Goal: Navigation & Orientation: Find specific page/section

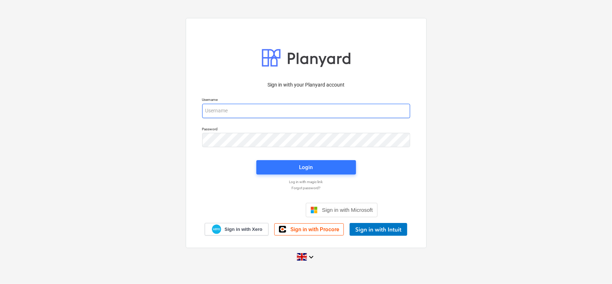
click at [264, 106] on input "email" at bounding box center [306, 111] width 208 height 14
type input "[PERSON_NAME][EMAIL_ADDRESS][PERSON_NAME][DOMAIN_NAME]"
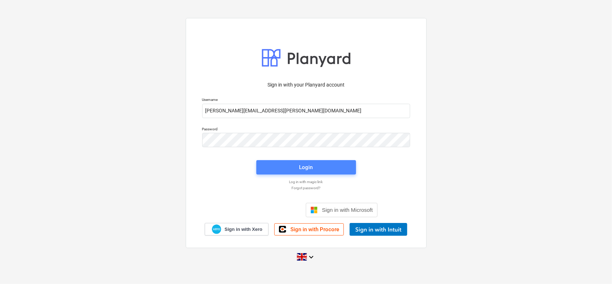
click at [303, 167] on div "Login" at bounding box center [306, 166] width 14 height 9
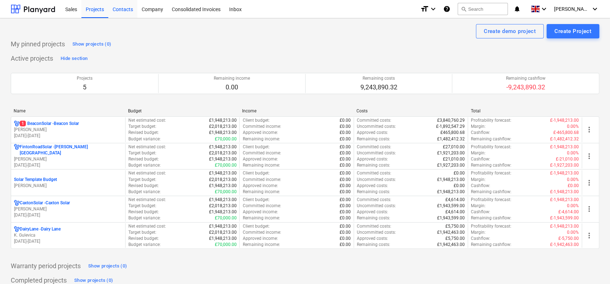
click at [120, 12] on div "Contacts" at bounding box center [122, 9] width 29 height 18
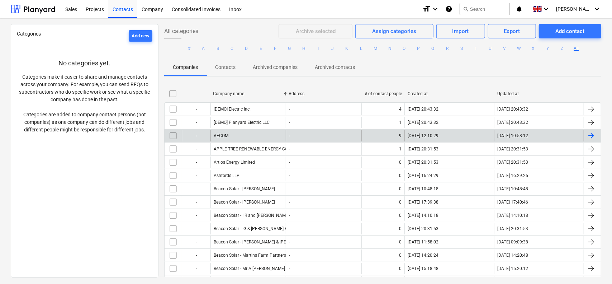
click at [233, 132] on div "AECOM" at bounding box center [248, 135] width 76 height 11
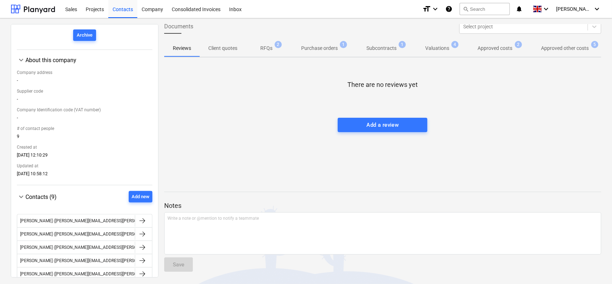
scroll to position [76, 0]
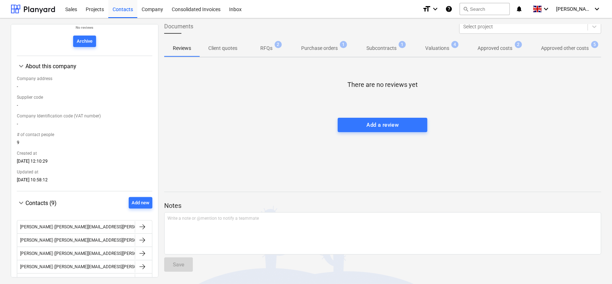
click at [322, 49] on p "Purchase orders" at bounding box center [319, 48] width 37 height 8
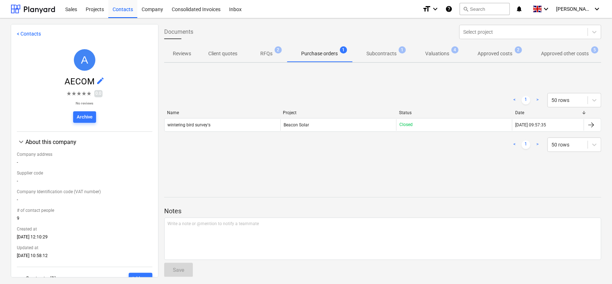
click at [180, 54] on p "Reviews" at bounding box center [182, 54] width 18 height 8
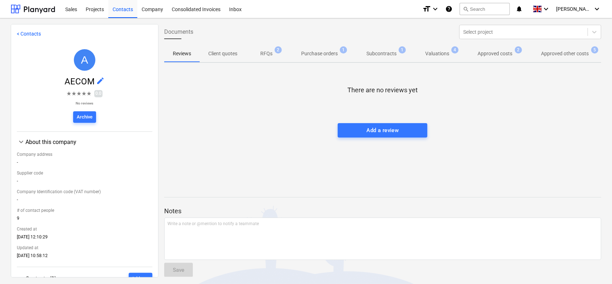
click at [213, 53] on p "Client quotes" at bounding box center [222, 54] width 29 height 8
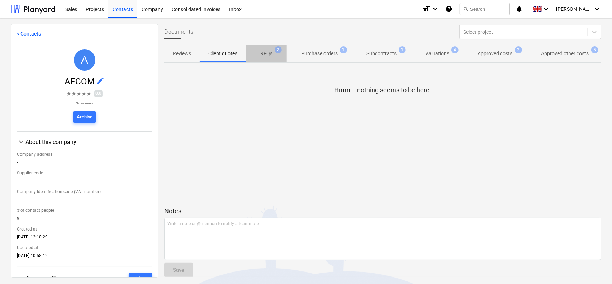
click at [260, 55] on p "RFQs" at bounding box center [266, 54] width 12 height 8
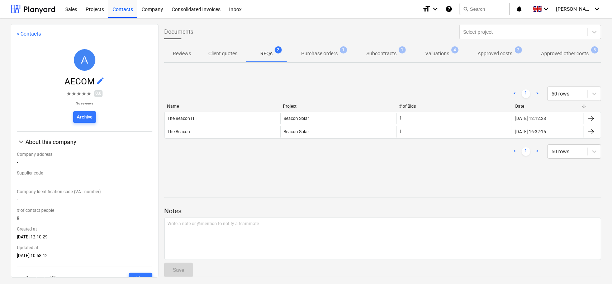
click at [327, 51] on p "Purchase orders" at bounding box center [319, 54] width 37 height 8
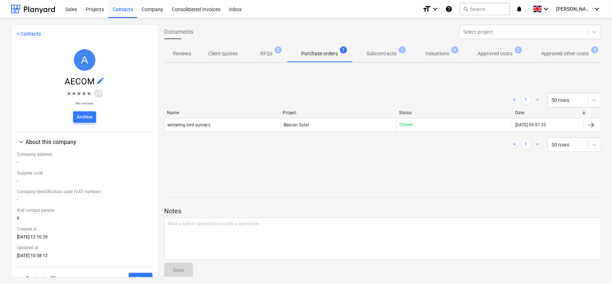
click at [382, 55] on p "Subcontracts" at bounding box center [381, 54] width 30 height 8
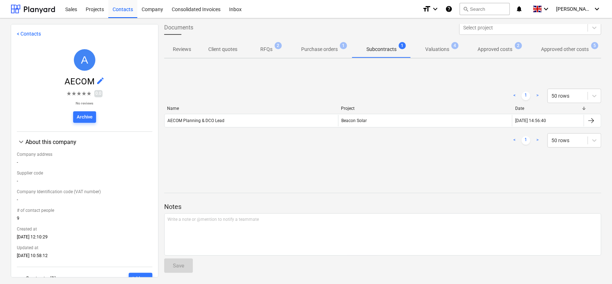
scroll to position [5, 0]
click at [124, 11] on div "Contacts" at bounding box center [122, 9] width 29 height 18
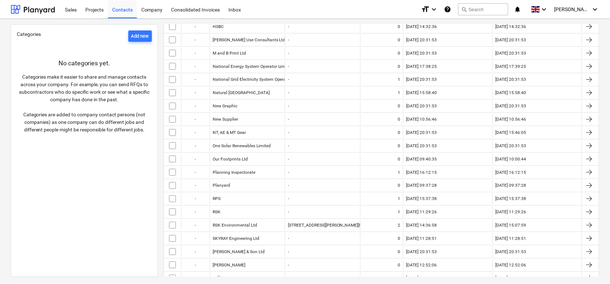
scroll to position [394, 0]
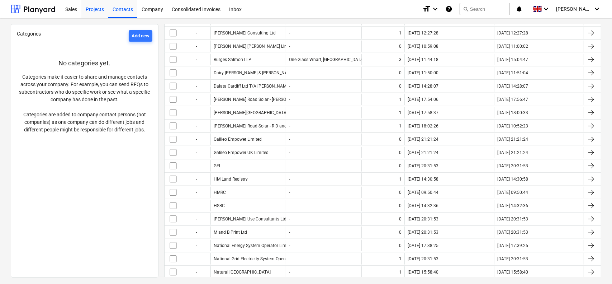
click at [96, 11] on div "Projects" at bounding box center [94, 9] width 27 height 18
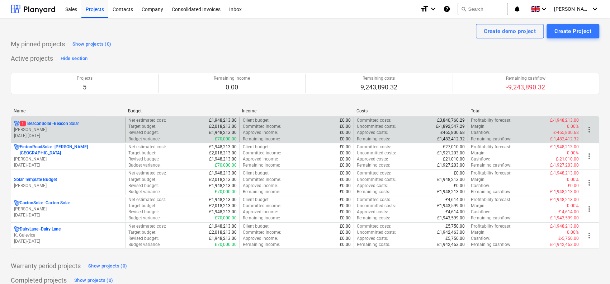
click at [71, 118] on div "1 BeaconSolar - Beacon Solar [PERSON_NAME] [DATE] - [DATE]" at bounding box center [68, 129] width 114 height 25
click at [73, 126] on p "1 BeaconSolar - Beacon Solar" at bounding box center [49, 123] width 59 height 6
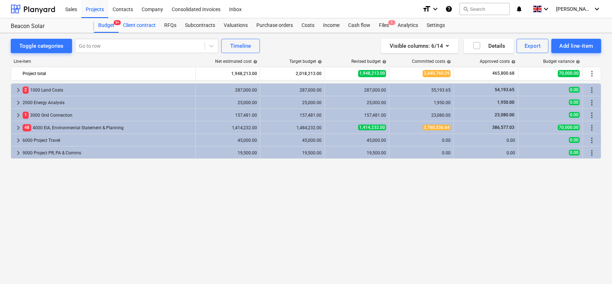
click at [140, 25] on div "Client contract" at bounding box center [139, 25] width 41 height 14
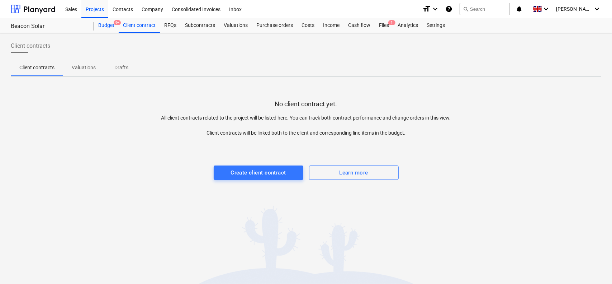
click at [108, 27] on div "Budget 9+" at bounding box center [106, 25] width 25 height 14
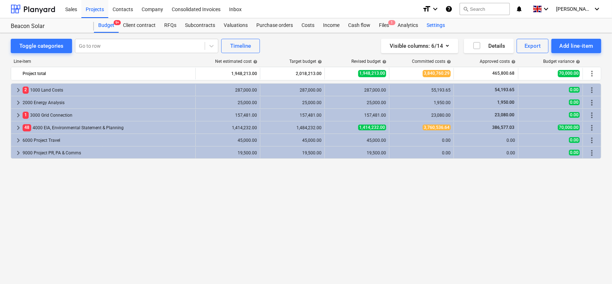
click at [445, 29] on div "Settings" at bounding box center [435, 25] width 27 height 14
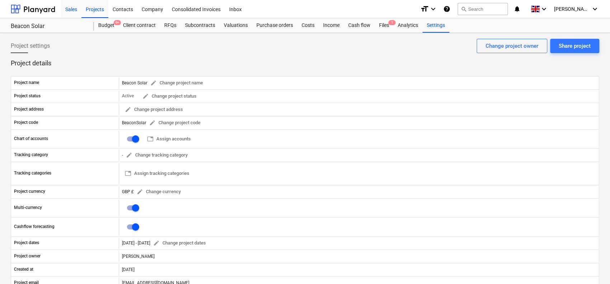
drag, startPoint x: 71, startPoint y: 10, endPoint x: 65, endPoint y: 11, distance: 5.9
click at [71, 10] on div "Sales" at bounding box center [71, 9] width 20 height 18
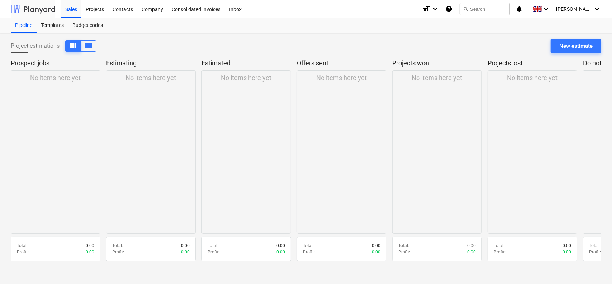
click at [33, 11] on div at bounding box center [33, 9] width 44 height 18
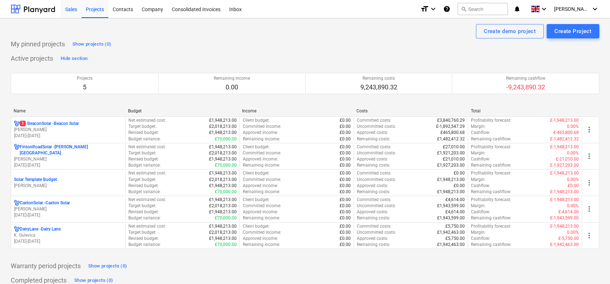
click at [72, 11] on div "Sales" at bounding box center [71, 9] width 20 height 18
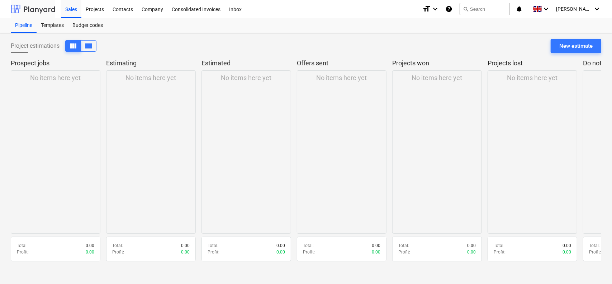
click at [34, 9] on div at bounding box center [33, 9] width 44 height 18
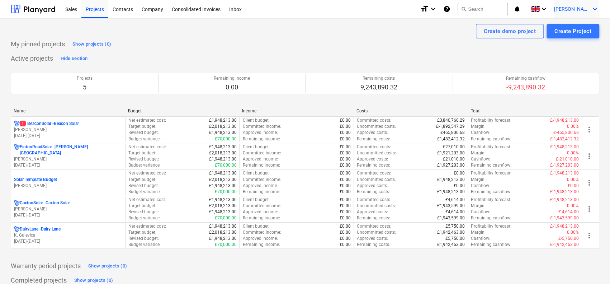
click at [584, 11] on span "[PERSON_NAME]" at bounding box center [572, 9] width 36 height 6
click at [521, 60] on div at bounding box center [305, 142] width 610 height 284
click at [151, 43] on div "My pinned projects Show projects (0)" at bounding box center [305, 43] width 588 height 11
